Goal: Information Seeking & Learning: Learn about a topic

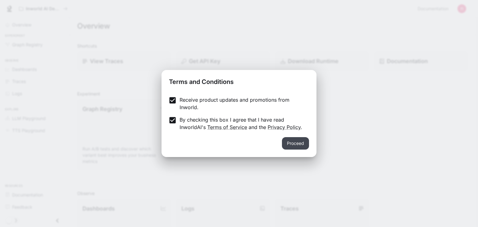
click at [298, 141] on button "Proceed" at bounding box center [295, 143] width 27 height 12
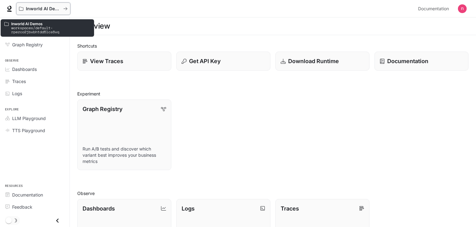
click at [23, 9] on icon "All workspaces" at bounding box center [21, 9] width 4 height 4
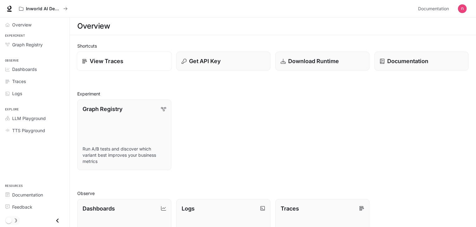
click at [119, 59] on p "View Traces" at bounding box center [107, 61] width 34 height 8
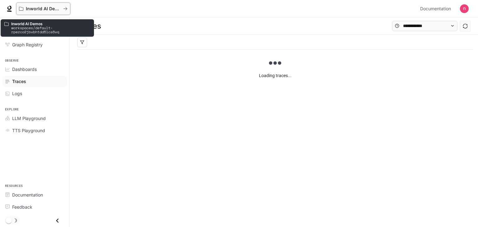
click at [29, 9] on p "Inworld AI Demos" at bounding box center [43, 8] width 35 height 5
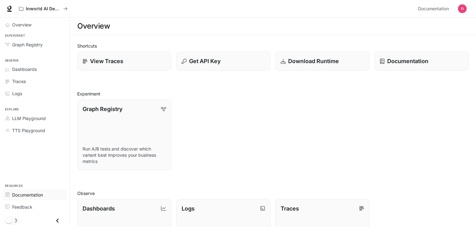
click at [28, 196] on span "Documentation" at bounding box center [27, 195] width 31 height 7
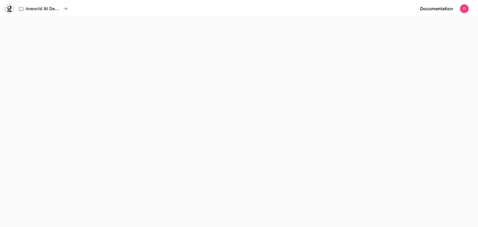
click at [6, 7] on icon at bounding box center [9, 9] width 6 height 6
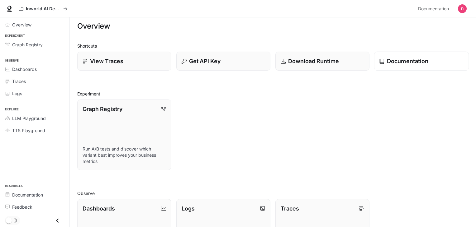
click at [444, 58] on div "Documentation" at bounding box center [421, 61] width 84 height 8
